Goal: Find specific fact: Find specific fact

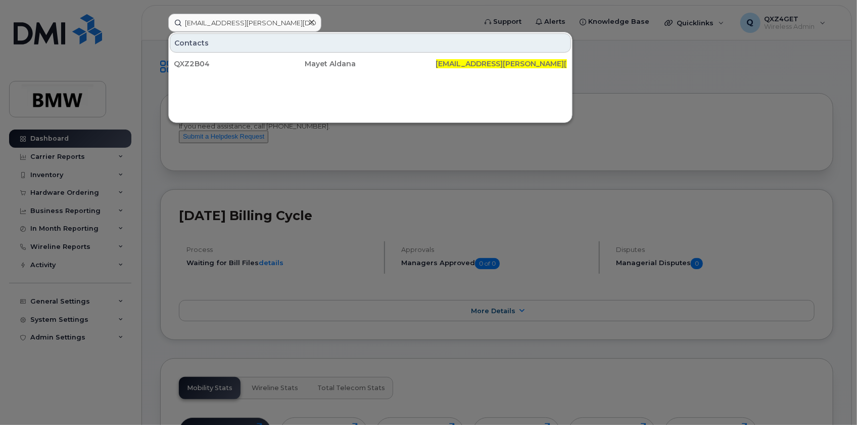
click at [314, 23] on div at bounding box center [311, 22] width 15 height 15
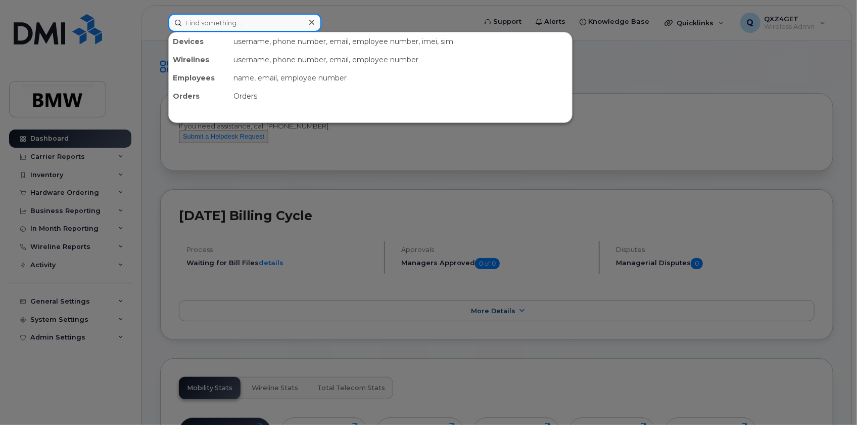
paste input "8646524929"
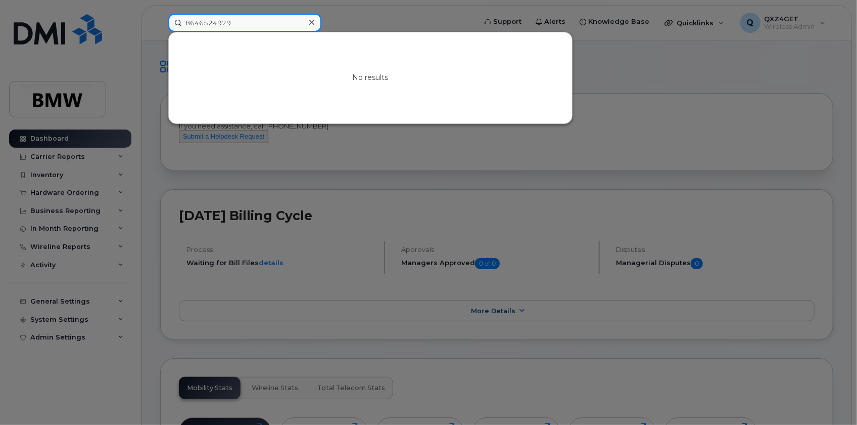
click at [197, 22] on input "8646524929" at bounding box center [244, 23] width 153 height 18
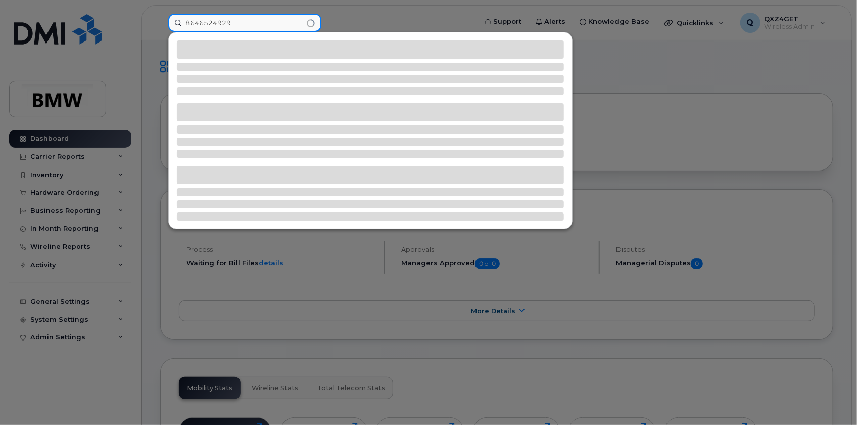
type input "8646524929"
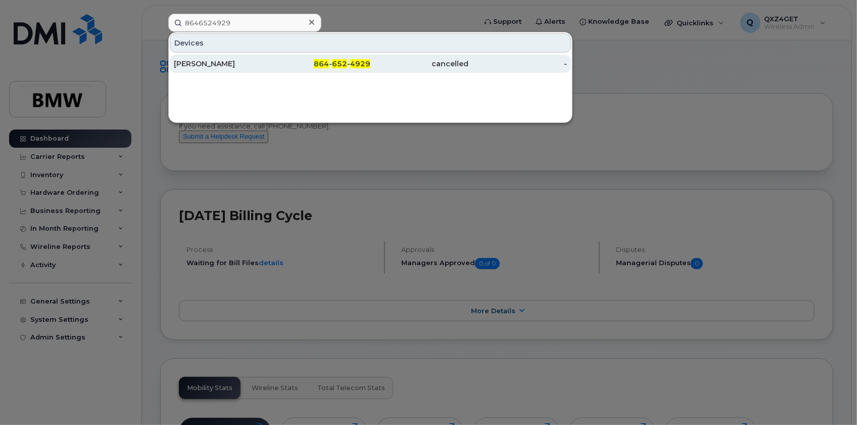
click at [200, 58] on div "[PERSON_NAME]" at bounding box center [223, 64] width 99 height 18
click at [221, 64] on div "[PERSON_NAME]" at bounding box center [223, 64] width 99 height 10
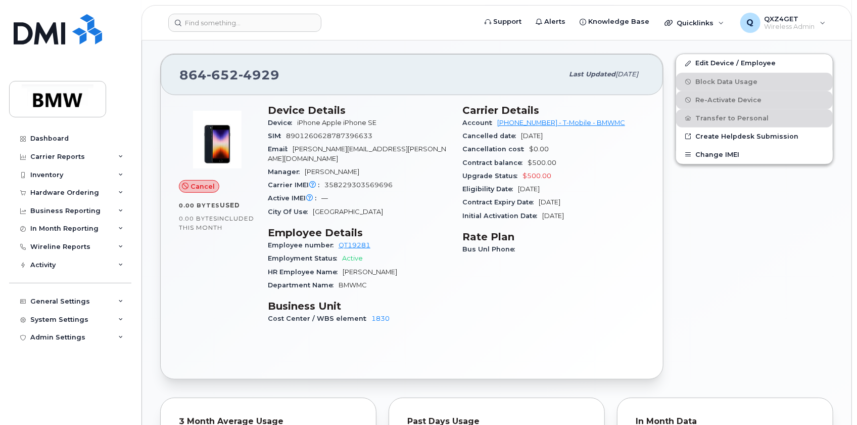
scroll to position [223, 0]
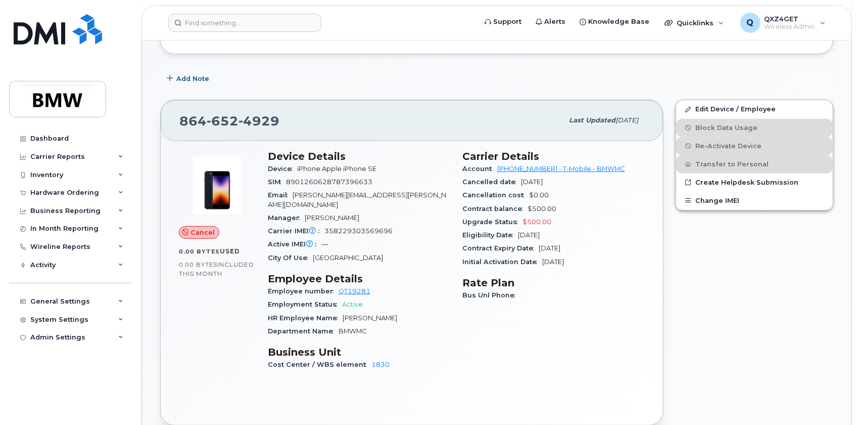
click at [292, 121] on div "864 652 4929" at bounding box center [371, 120] width 384 height 21
drag, startPoint x: 292, startPoint y: 121, endPoint x: 176, endPoint y: 120, distance: 115.8
click at [176, 120] on div "864 652 4929 Last updated Sep 18, 2025" at bounding box center [412, 120] width 503 height 40
copy span "864 652 4929"
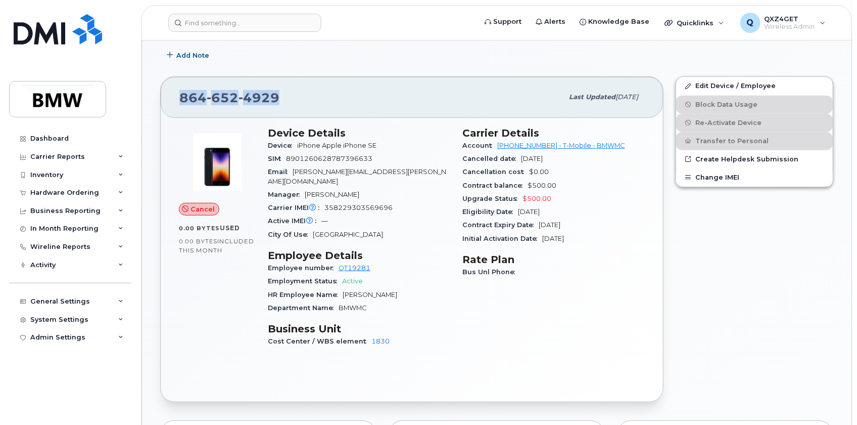
scroll to position [269, 0]
